Goal: Find specific page/section: Find specific page/section

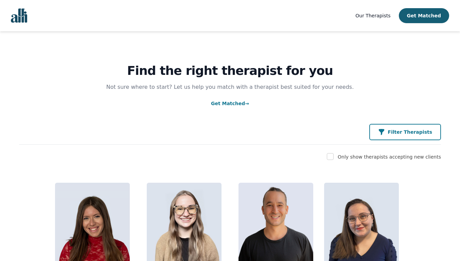
click at [398, 135] on p "Filter Therapists" at bounding box center [410, 131] width 45 height 7
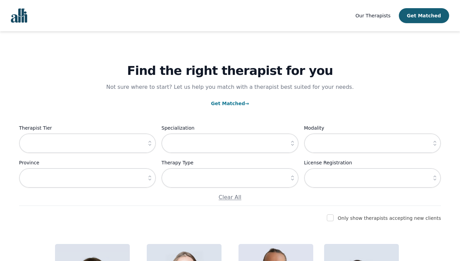
click at [152, 146] on icon "button" at bounding box center [149, 143] width 7 height 7
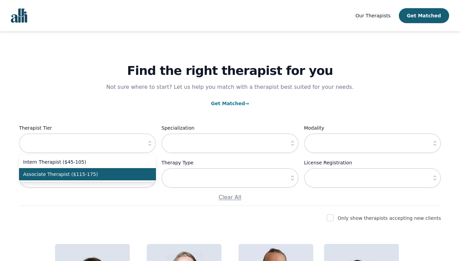
click at [133, 176] on span "Associate Therapist ($115-175)" at bounding box center [83, 174] width 121 height 7
type input "Associate Therapist ($115-175)"
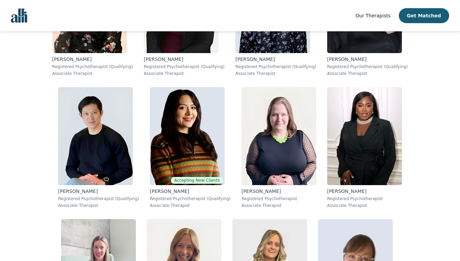
scroll to position [552, 0]
